Goal: Navigation & Orientation: Find specific page/section

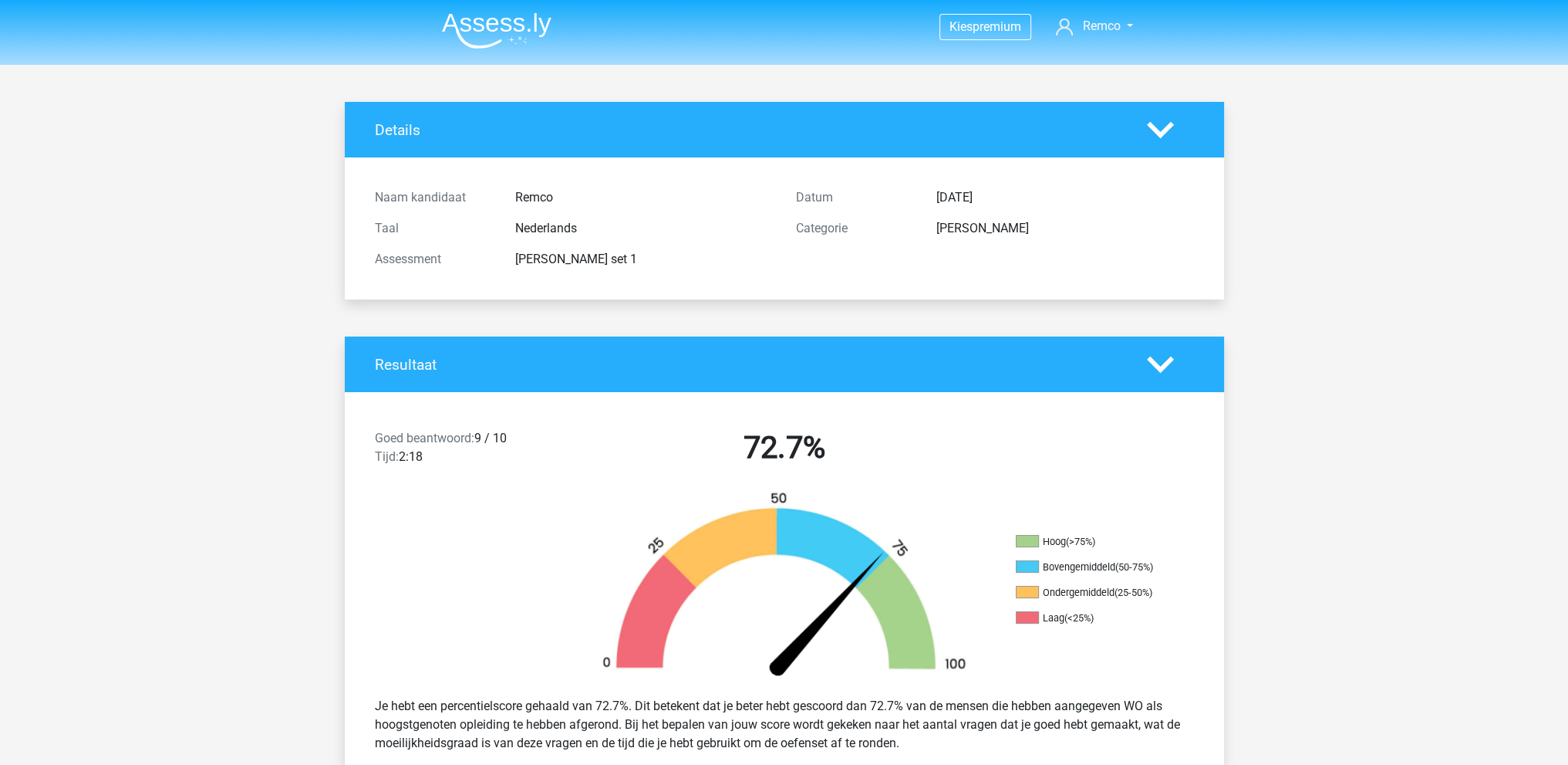
click at [515, 27] on img at bounding box center [497, 30] width 110 height 36
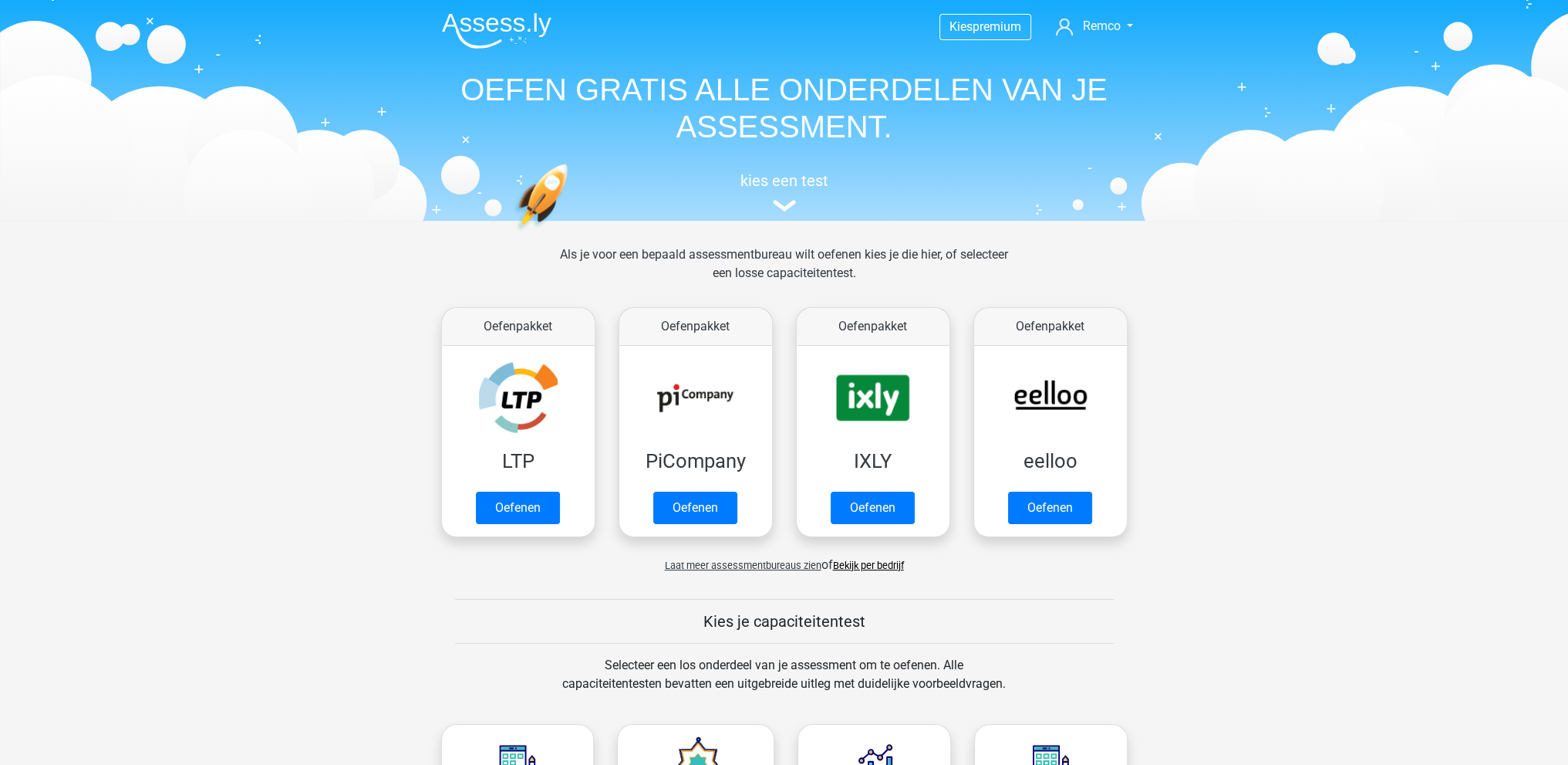
click at [868, 564] on link "Bekijk per bedrijf" at bounding box center [869, 565] width 71 height 12
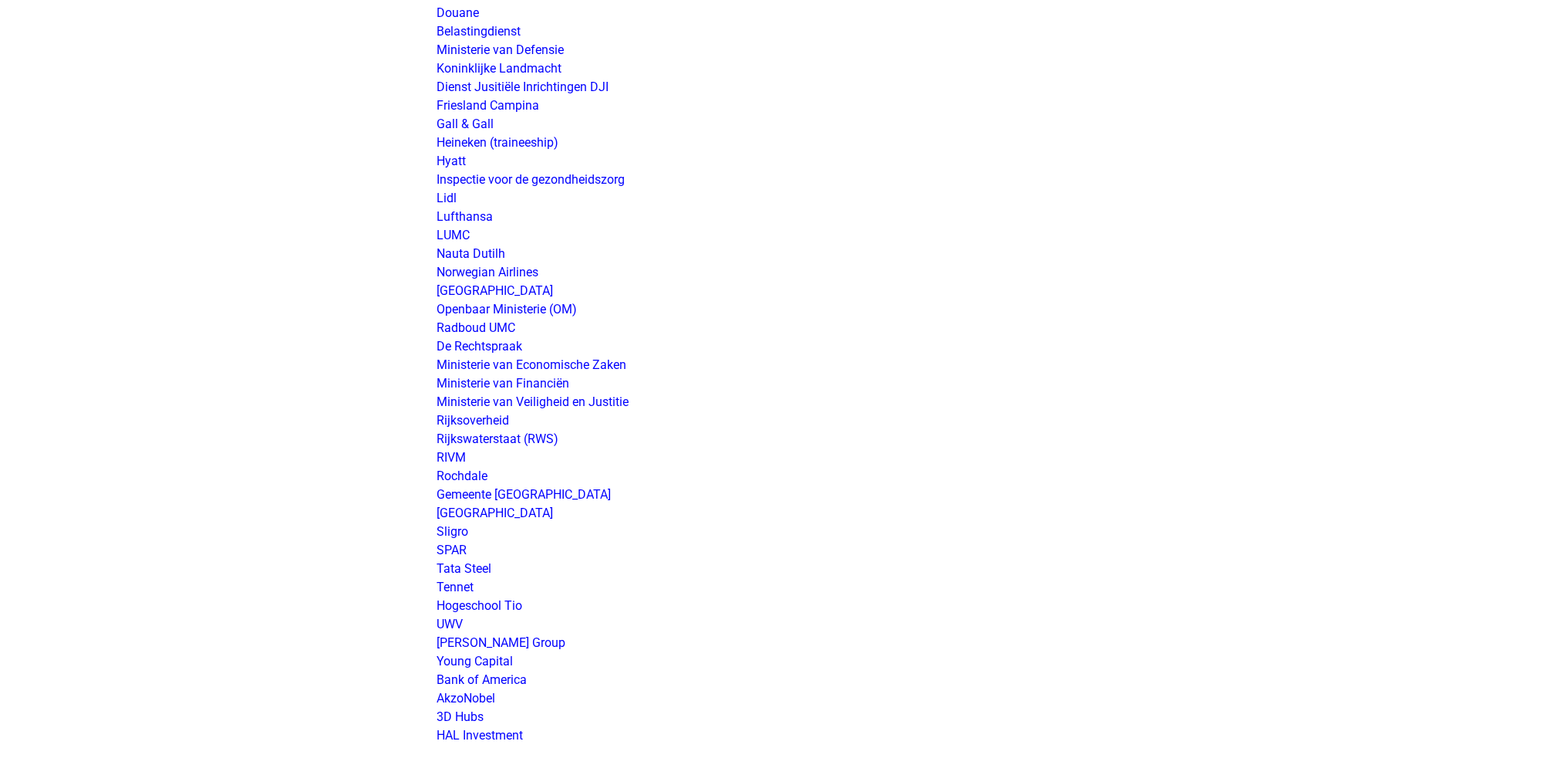
scroll to position [2856, 0]
